Goal: Find specific page/section: Find specific page/section

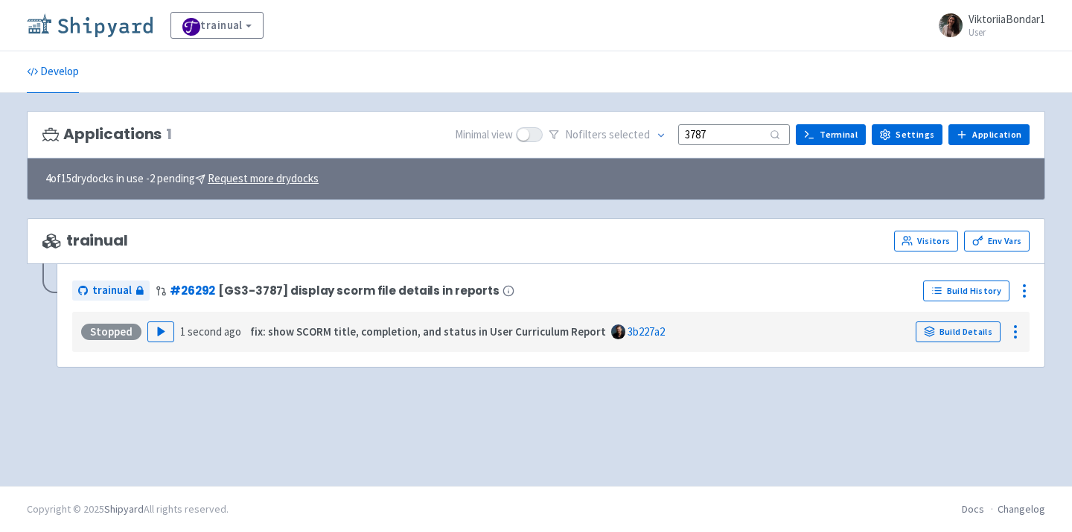
click at [106, 25] on img at bounding box center [90, 25] width 126 height 24
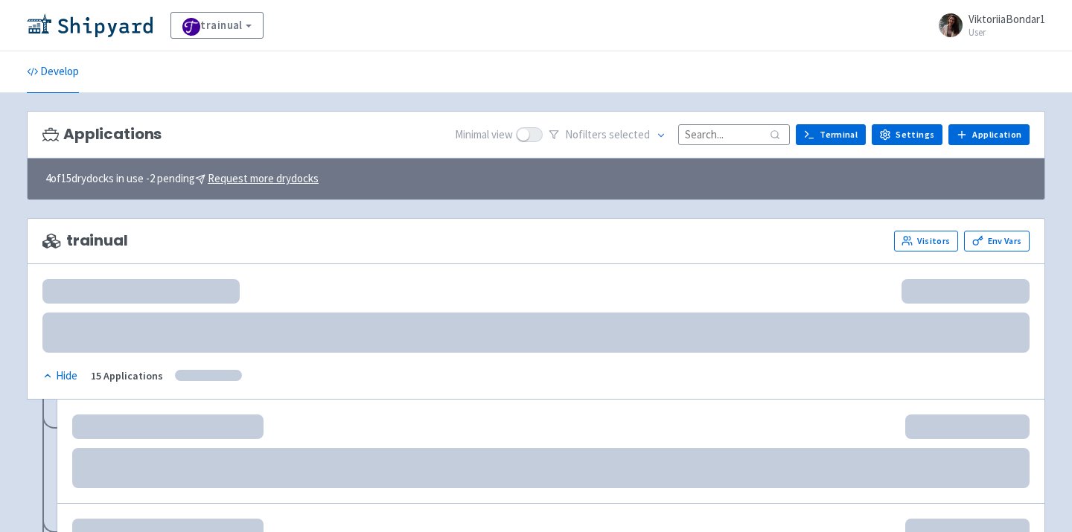
click at [736, 129] on input at bounding box center [734, 134] width 112 height 20
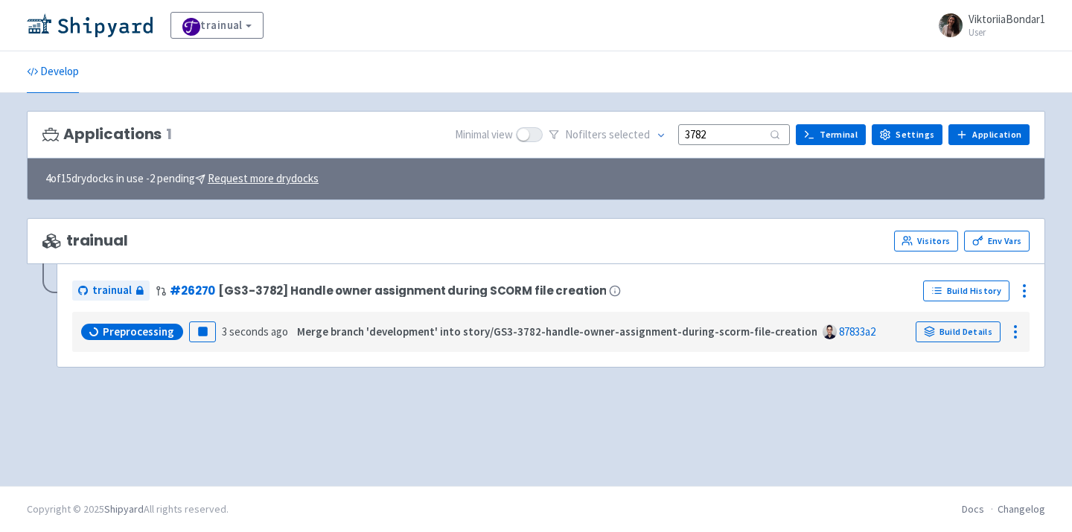
type input "3782"
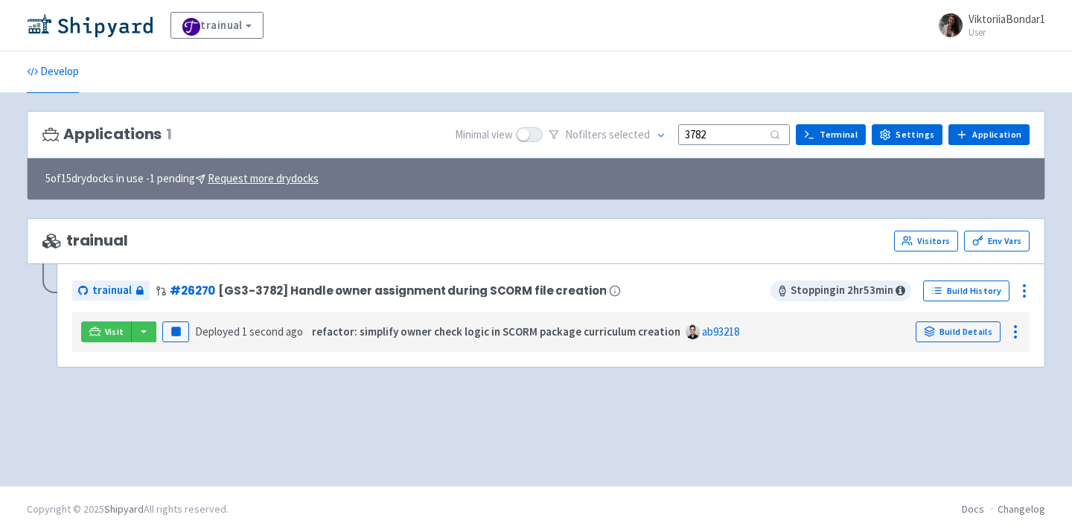
click at [279, 473] on div "trainual View Organizations ViktoriiaBondar1 User Profile Sign out Develop 1 s" at bounding box center [536, 243] width 1072 height 486
click at [144, 330] on button "button" at bounding box center [143, 332] width 25 height 21
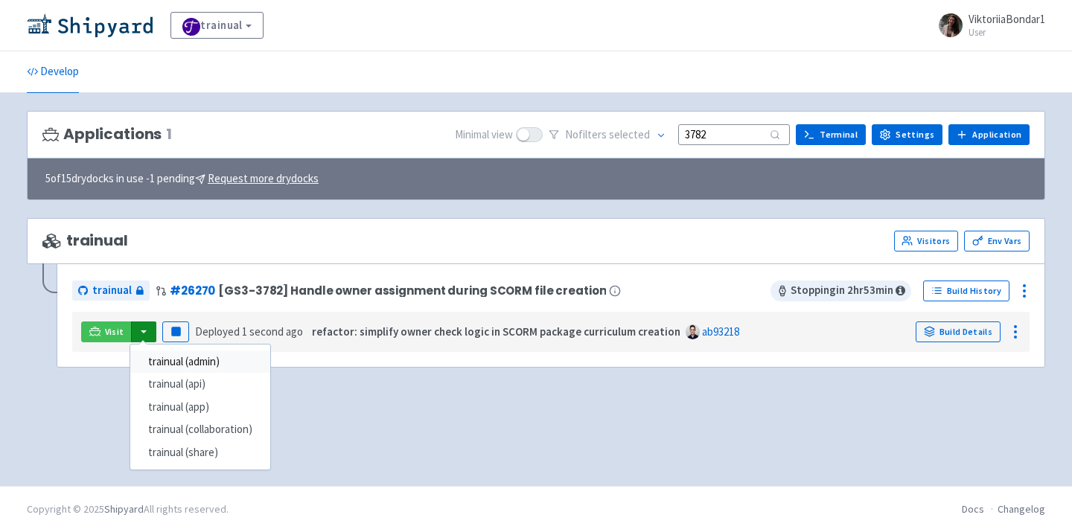
click at [224, 359] on link "trainual (admin)" at bounding box center [200, 362] width 140 height 23
